Goal: Transaction & Acquisition: Purchase product/service

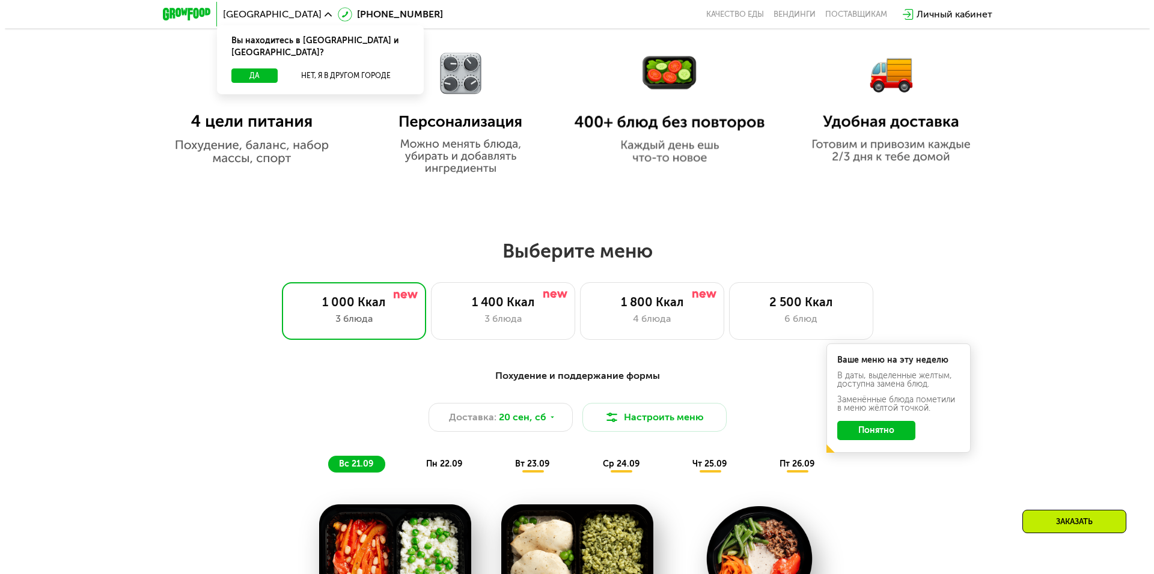
scroll to position [901, 0]
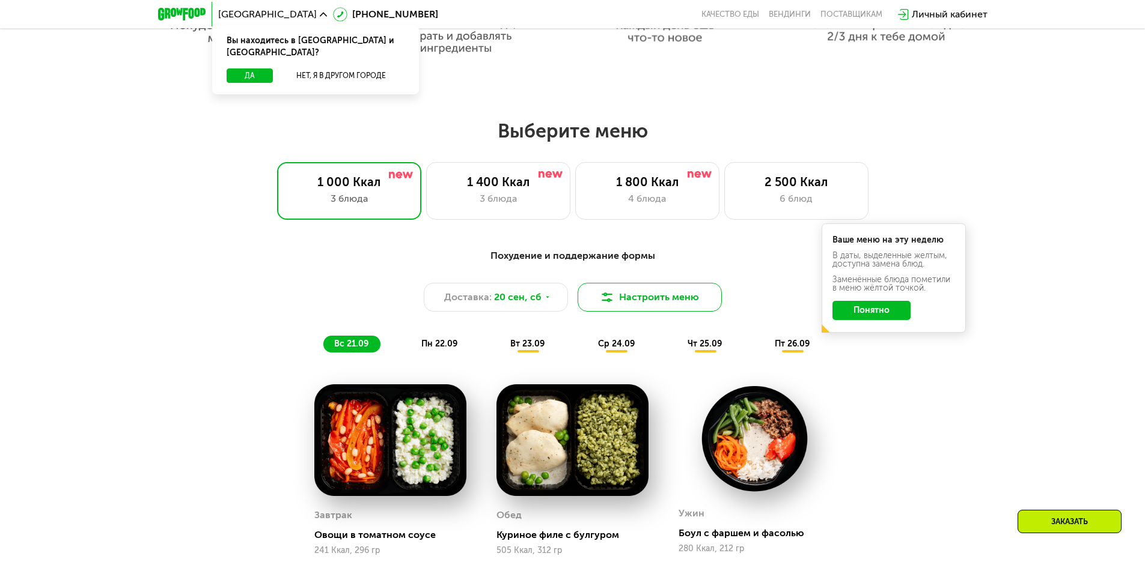
click at [647, 308] on button "Настроить меню" at bounding box center [649, 297] width 144 height 29
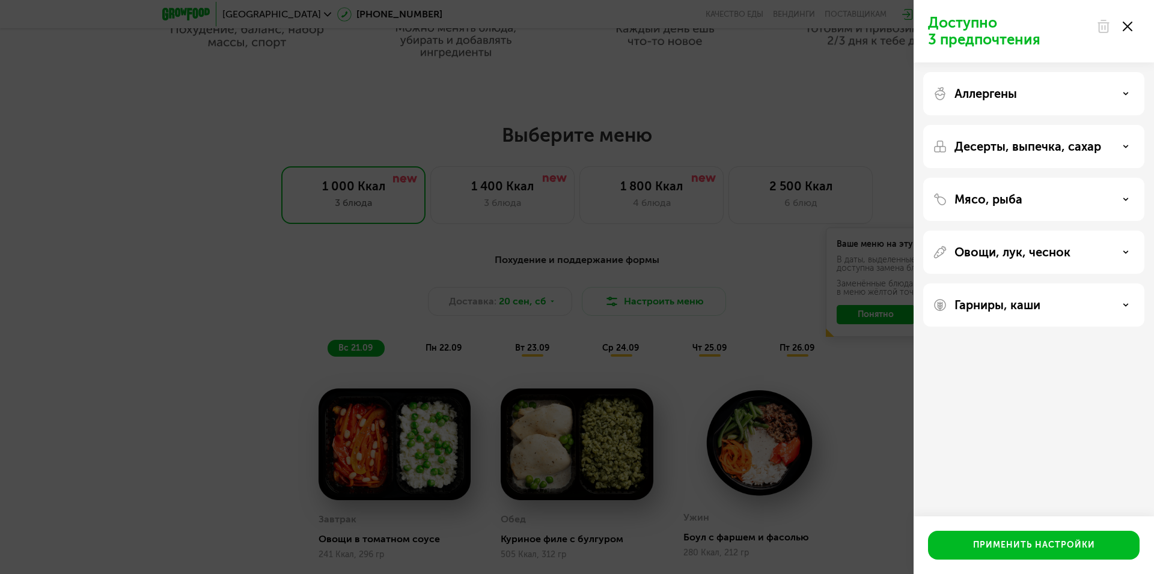
click at [1123, 148] on icon at bounding box center [1125, 147] width 6 height 6
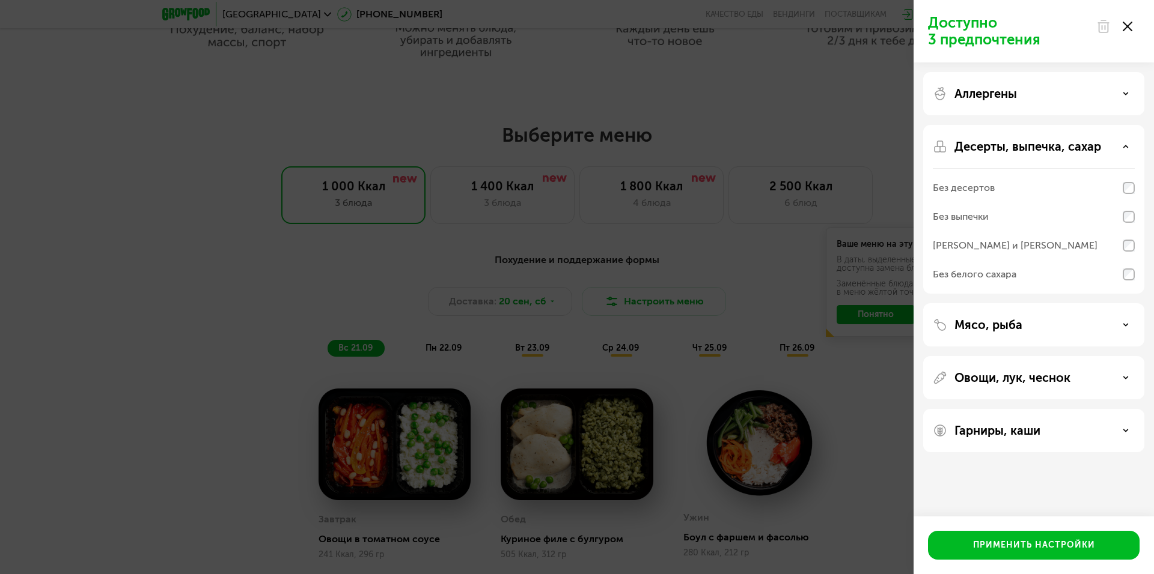
click at [1123, 148] on icon at bounding box center [1125, 147] width 6 height 6
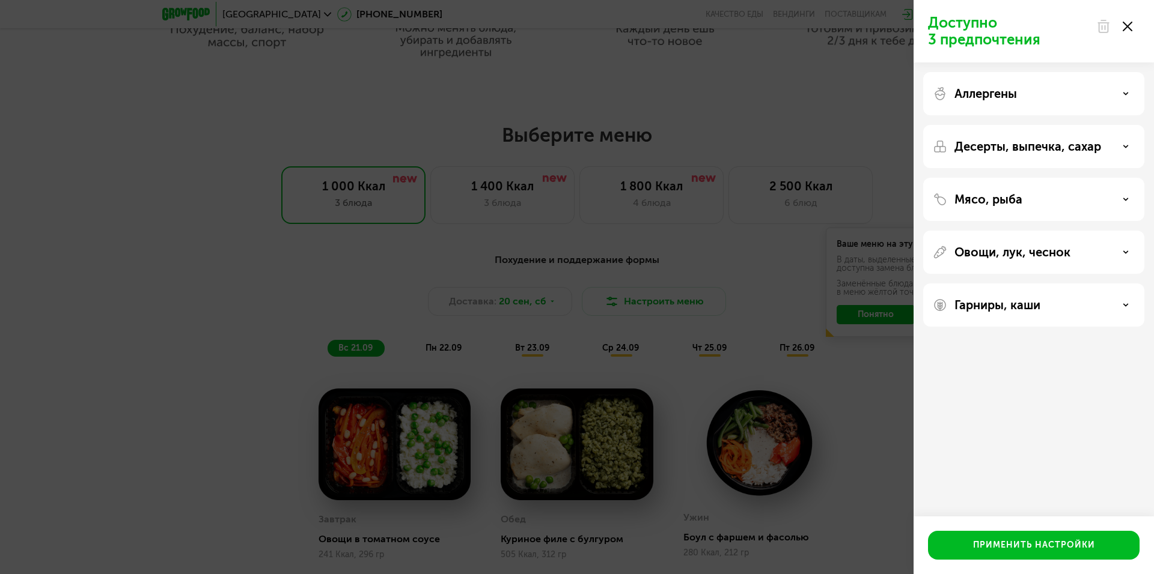
click at [1120, 197] on div "Мясо, рыба" at bounding box center [1034, 199] width 202 height 14
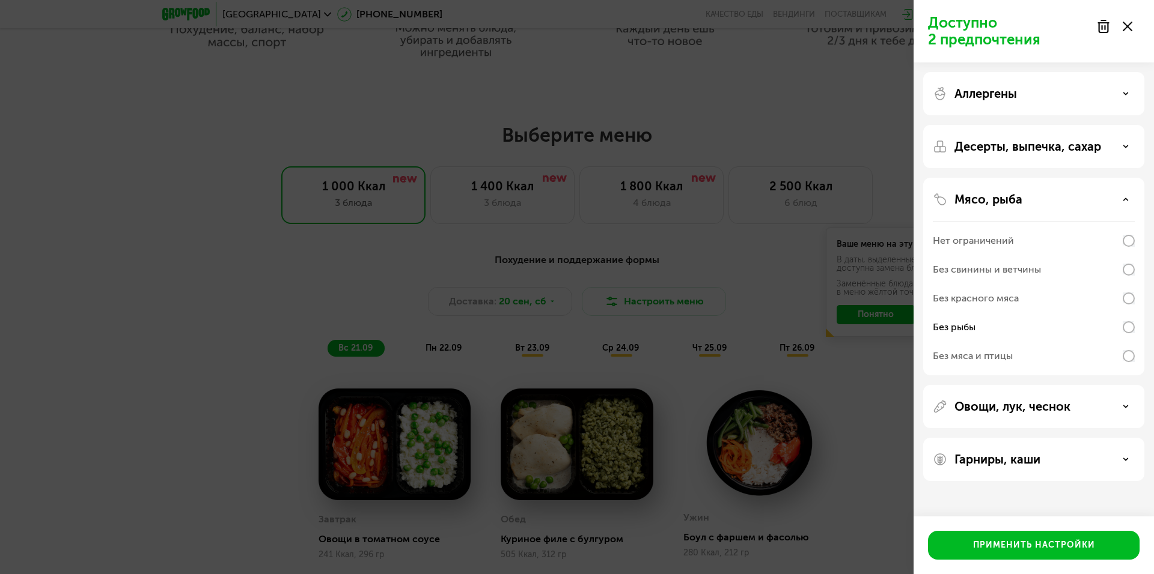
click at [1114, 401] on div "Овощи, лук, чеснок" at bounding box center [1034, 407] width 202 height 14
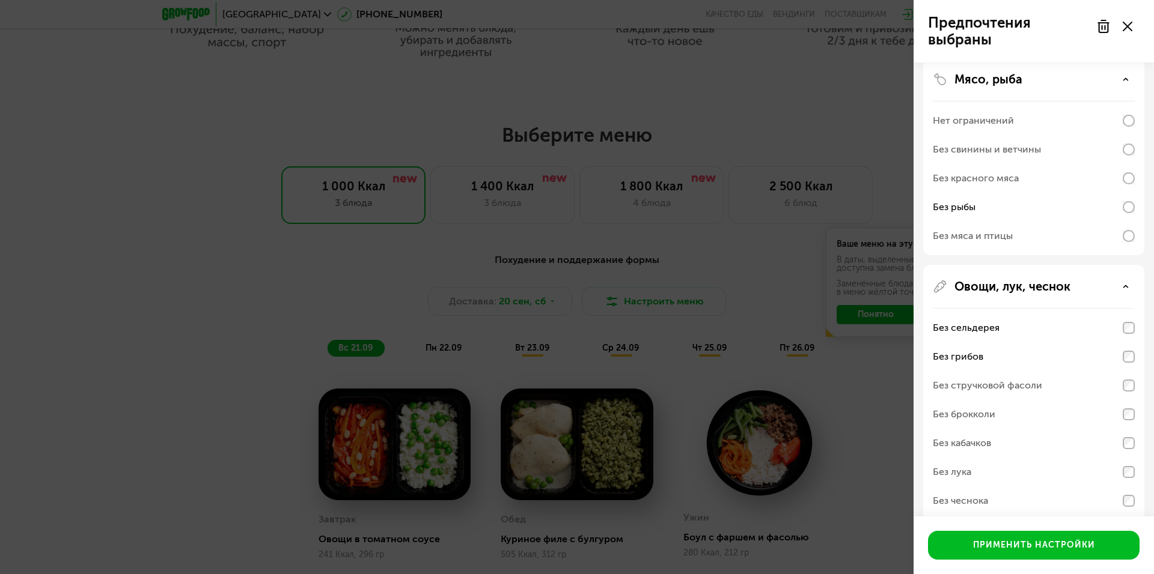
scroll to position [180, 0]
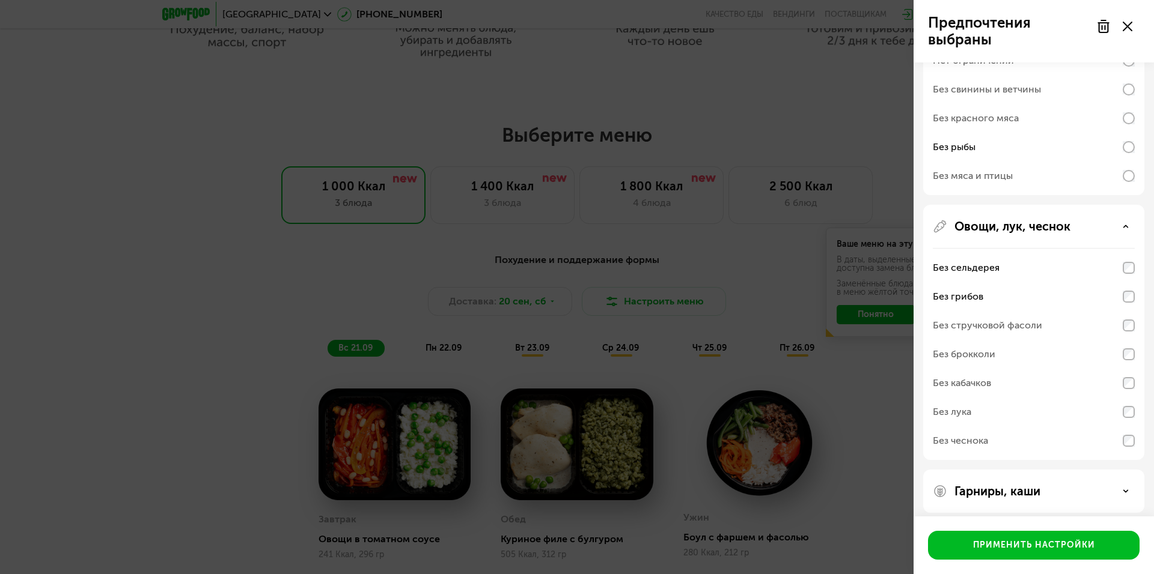
click at [1076, 440] on div "Без чеснока" at bounding box center [1034, 441] width 202 height 29
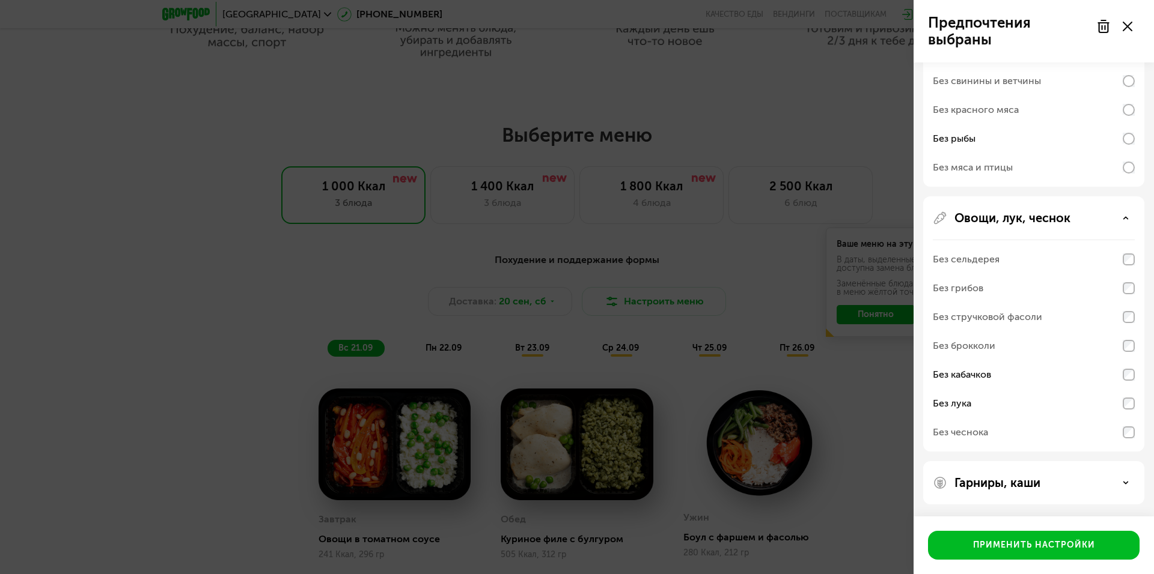
click at [1083, 482] on div "Гарниры, каши" at bounding box center [1034, 483] width 202 height 14
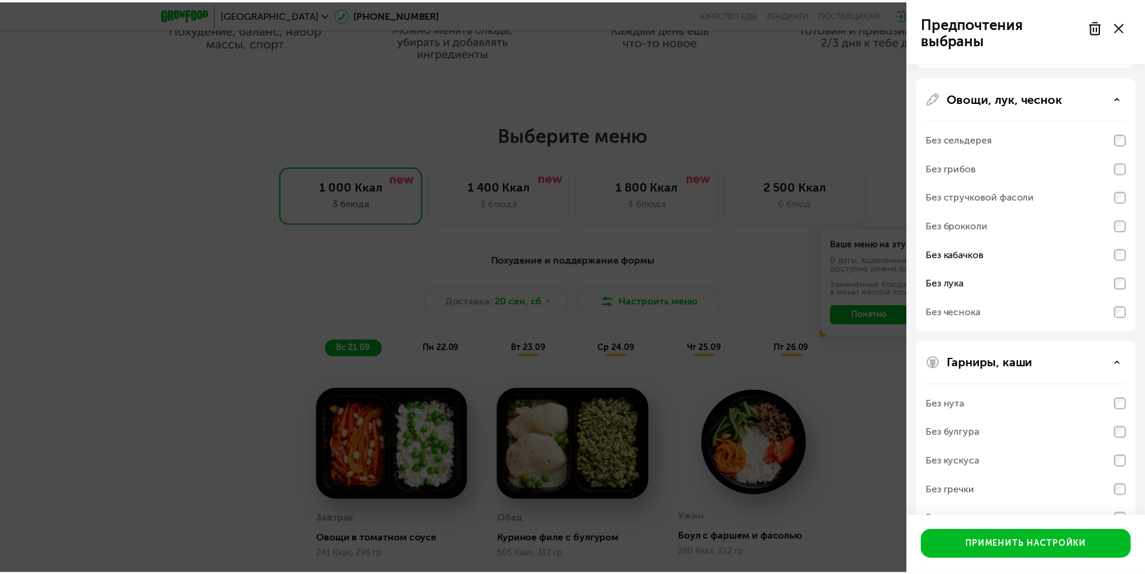
scroll to position [343, 0]
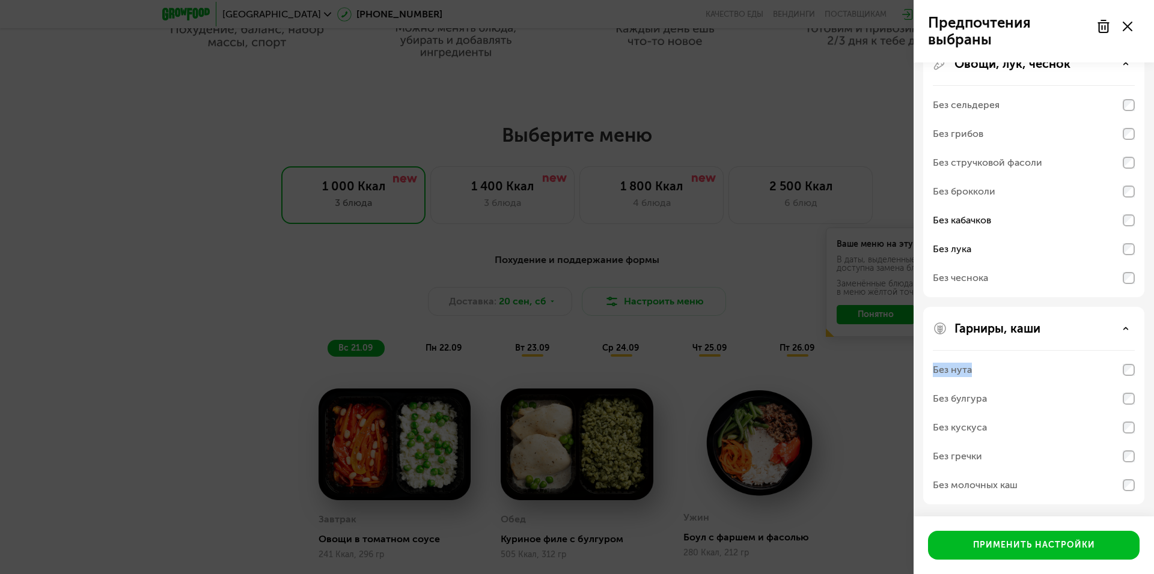
drag, startPoint x: 1133, startPoint y: 385, endPoint x: 1132, endPoint y: 392, distance: 7.2
click at [1132, 390] on div "Без нута Без булгура Без кускуса Без гречки Без молочных каш" at bounding box center [1034, 427] width 202 height 154
click at [1002, 370] on div "Без нута" at bounding box center [1034, 370] width 202 height 29
click at [1078, 544] on div "Применить настройки" at bounding box center [1034, 546] width 122 height 12
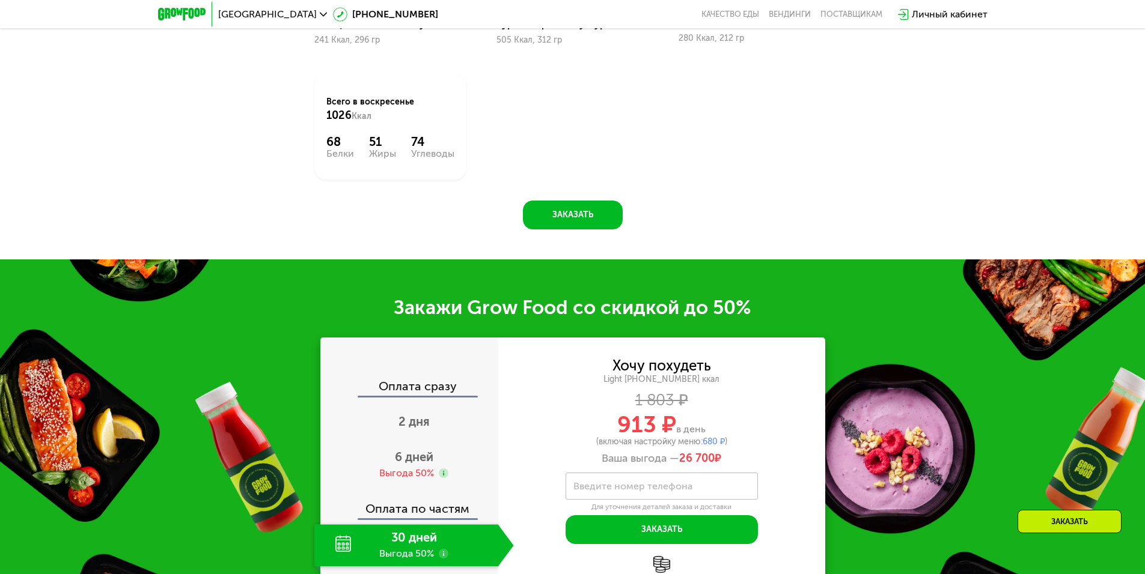
scroll to position [1502, 0]
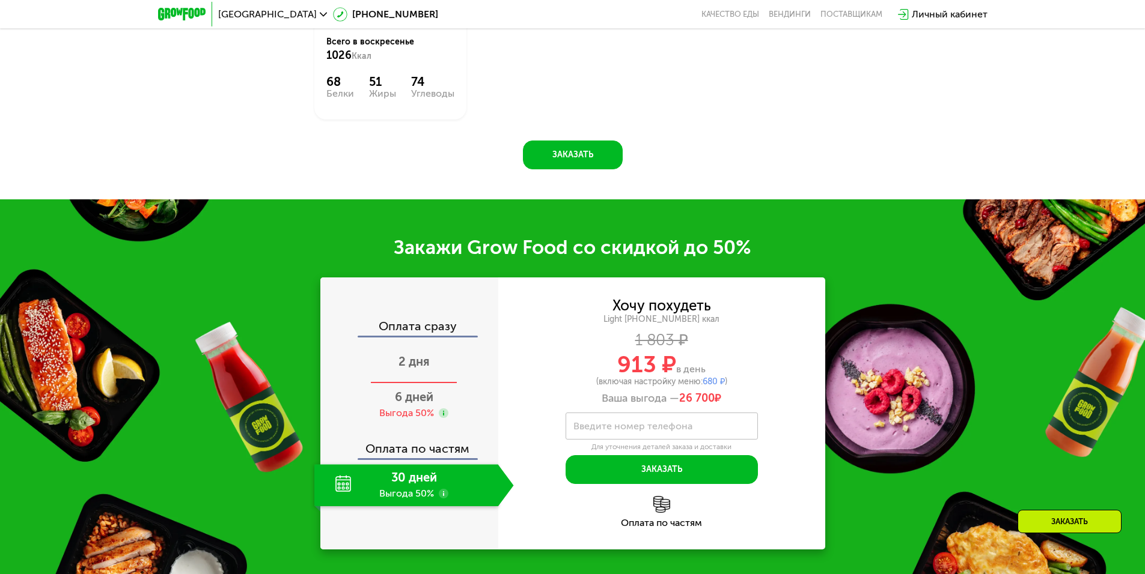
click at [415, 367] on span "2 дня" at bounding box center [413, 361] width 31 height 14
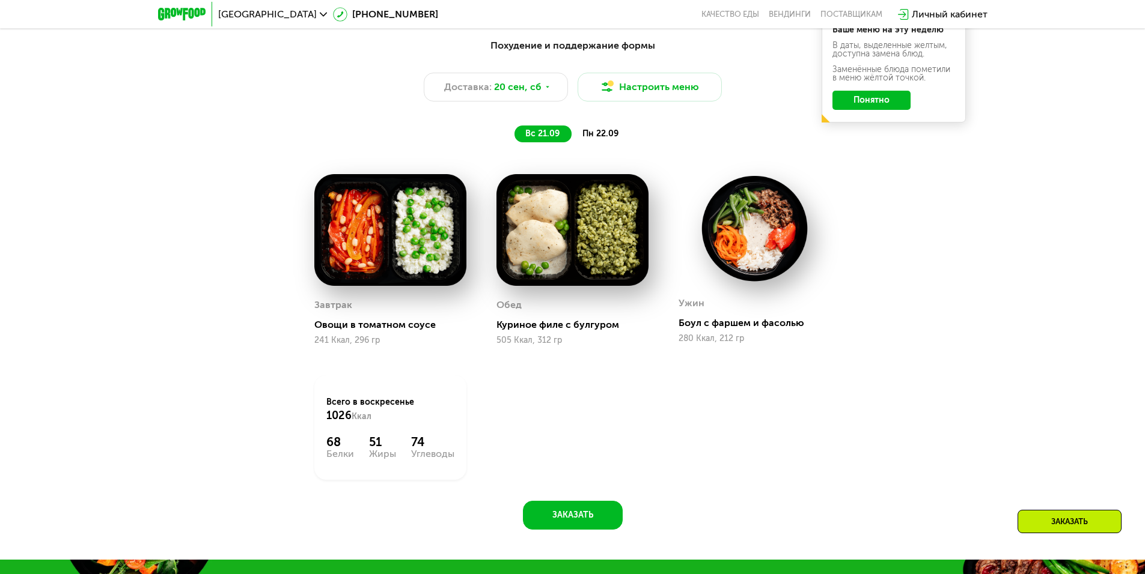
scroll to position [931, 0]
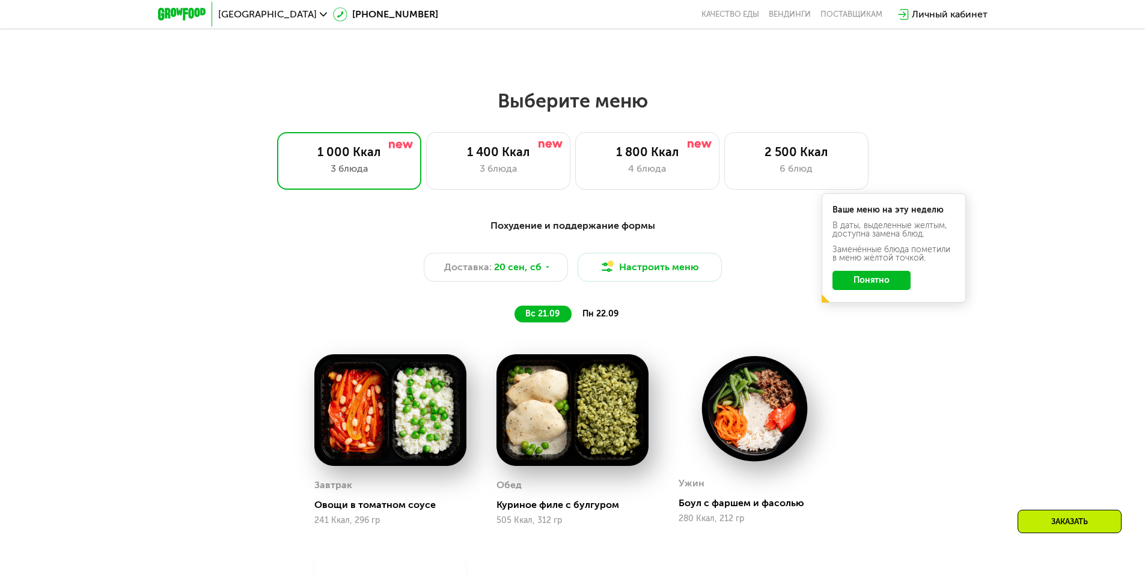
click at [600, 317] on span "пн 22.09" at bounding box center [600, 314] width 36 height 10
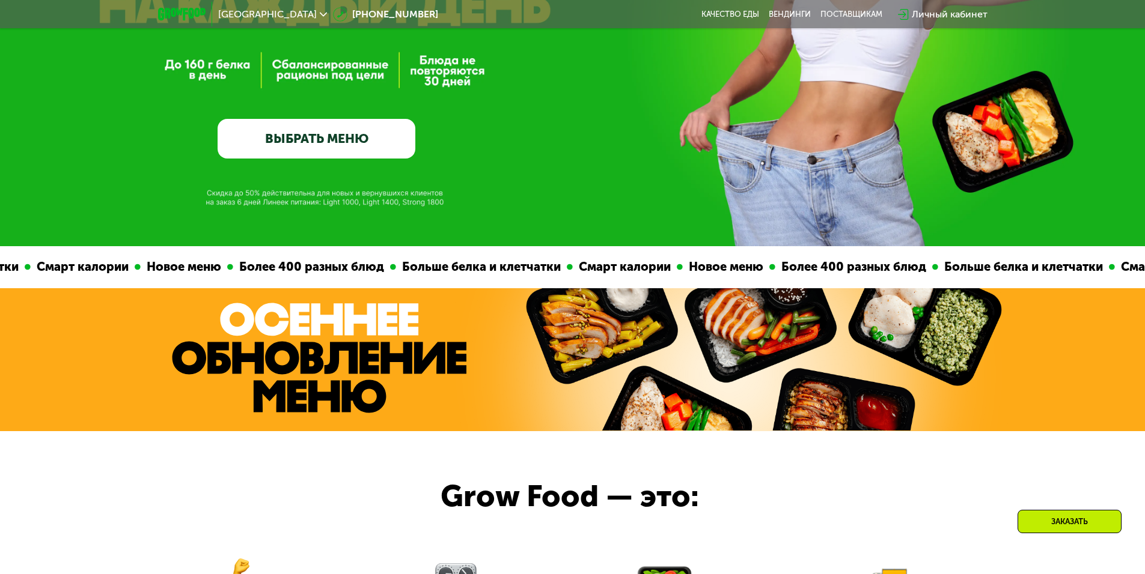
scroll to position [90, 0]
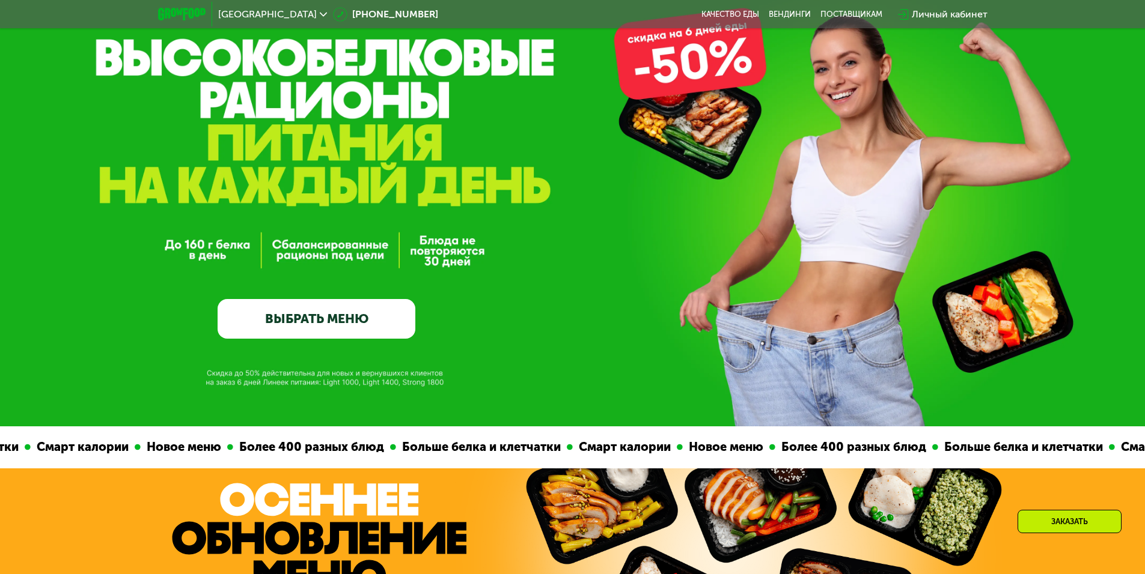
click at [363, 326] on link "ВЫБРАТЬ МЕНЮ" at bounding box center [317, 319] width 198 height 40
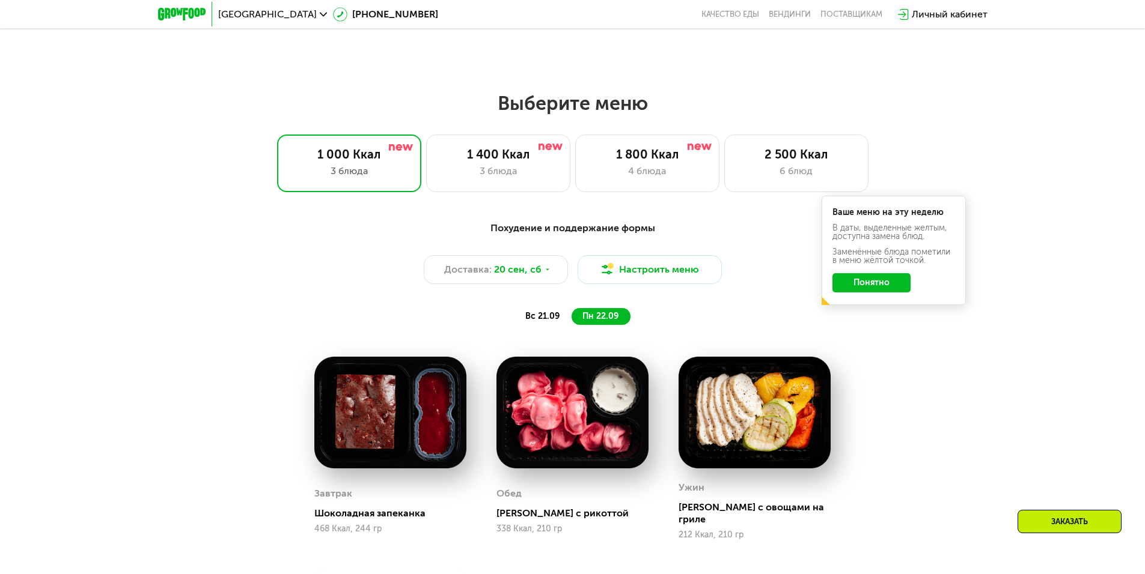
scroll to position [996, 0]
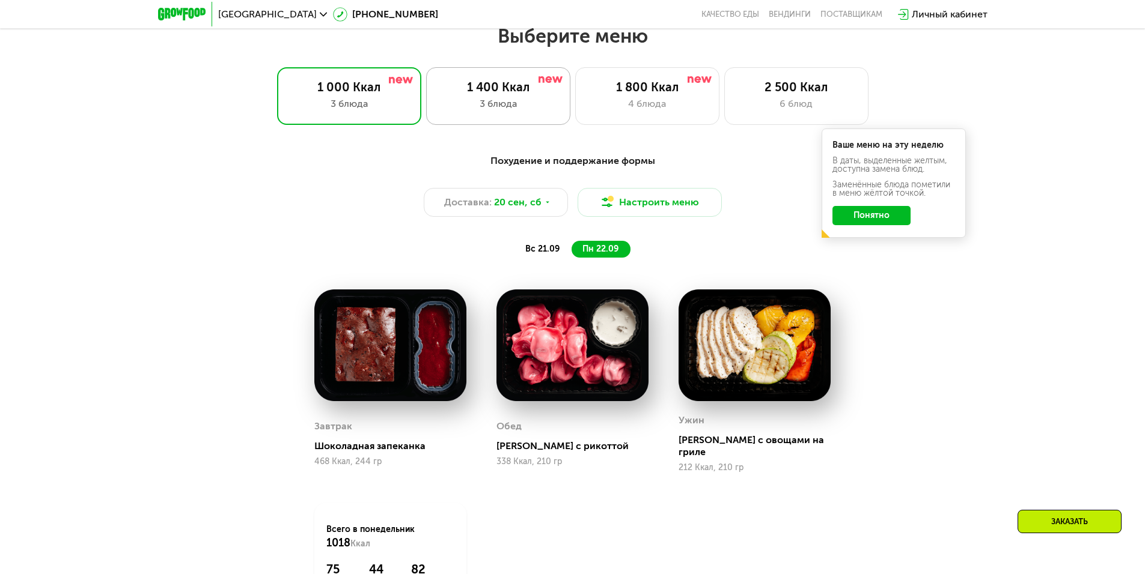
click at [510, 111] on div "3 блюда" at bounding box center [498, 104] width 119 height 14
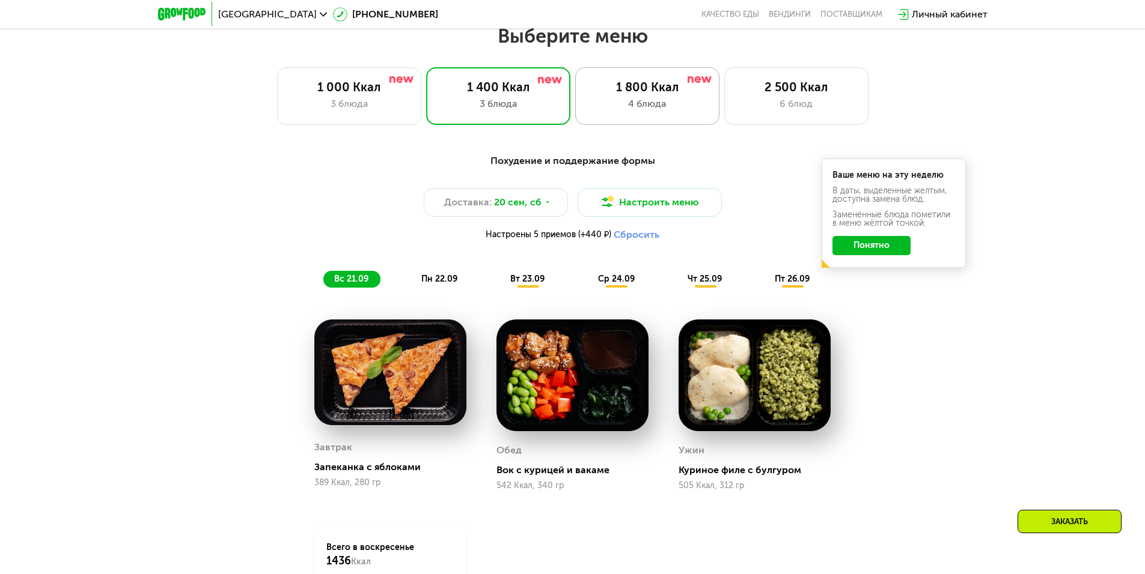
click at [619, 111] on div "4 блюда" at bounding box center [647, 104] width 119 height 14
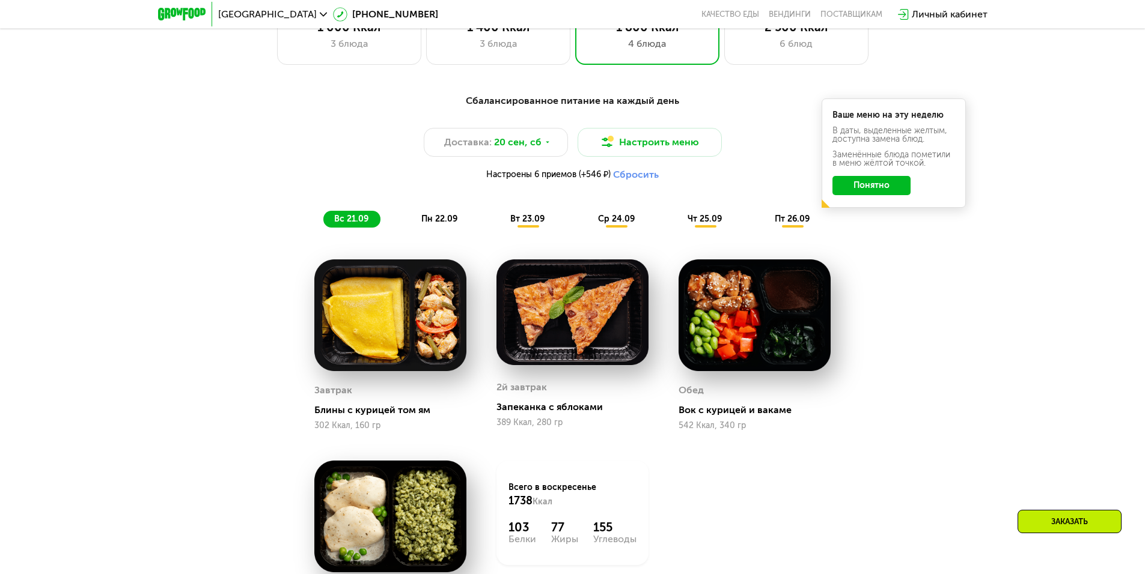
scroll to position [1176, 0]
